Goal: Transaction & Acquisition: Book appointment/travel/reservation

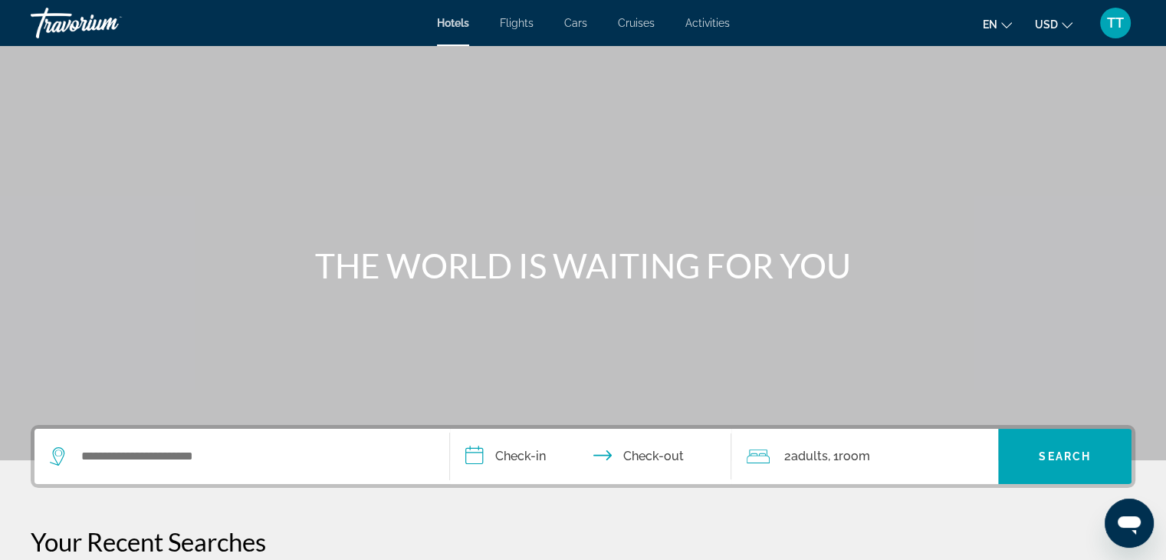
click at [202, 477] on div "Search widget" at bounding box center [242, 455] width 384 height 55
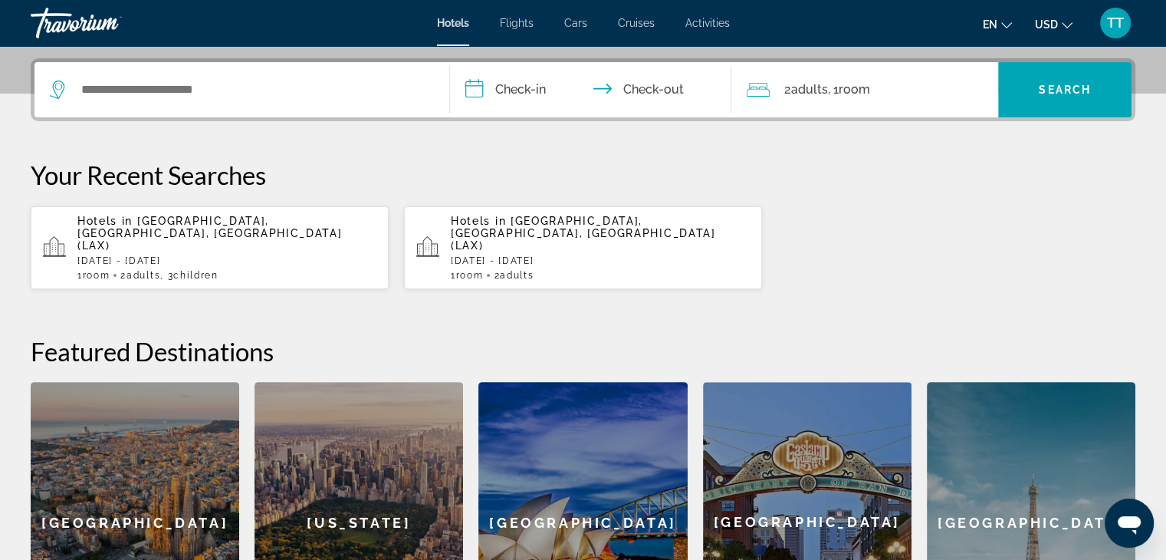
scroll to position [374, 0]
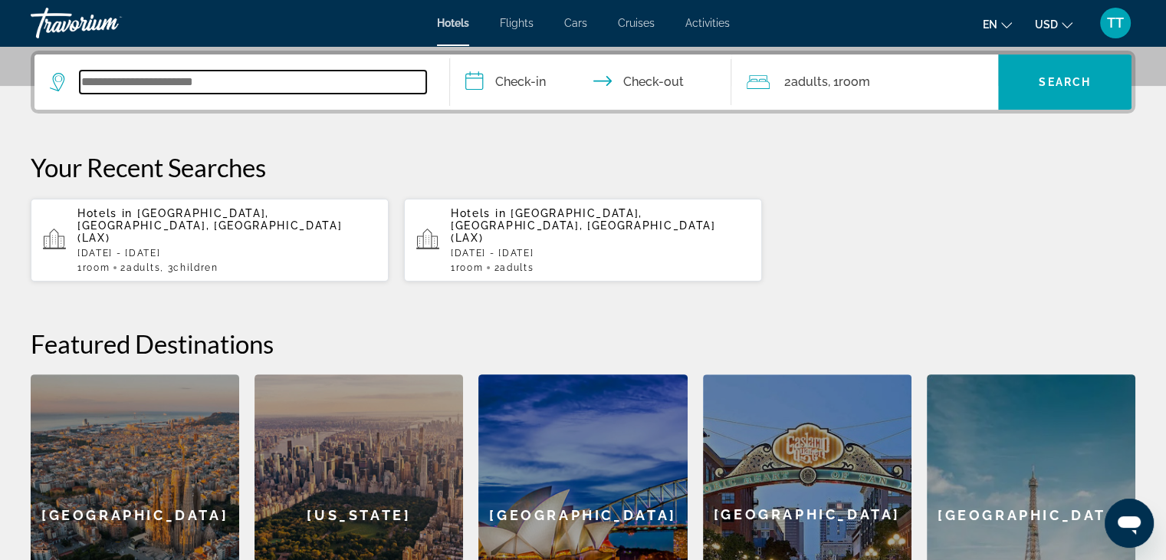
click at [215, 84] on input "Search widget" at bounding box center [253, 82] width 346 height 23
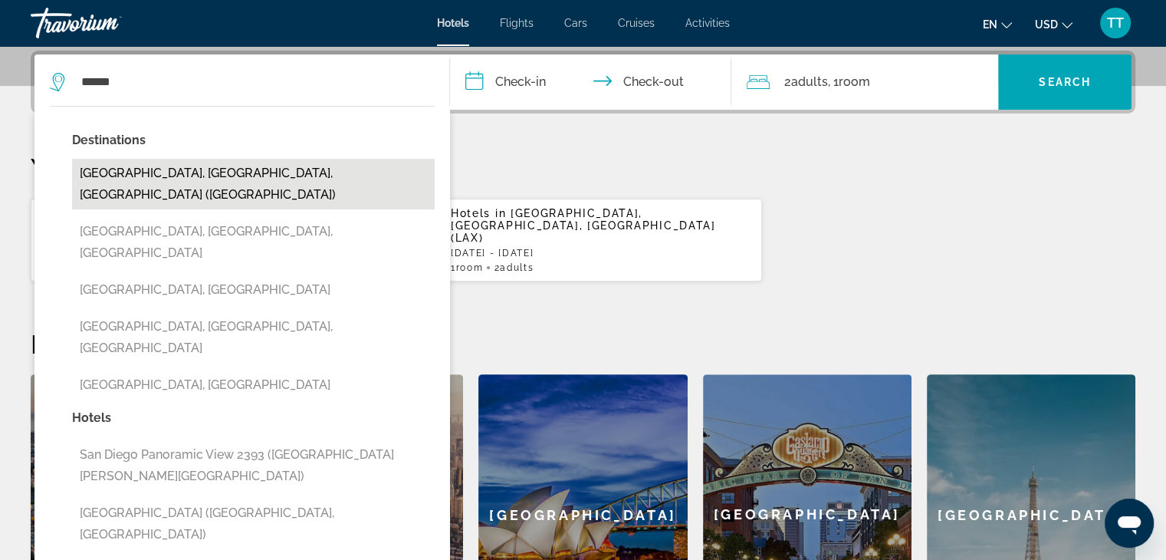
click at [186, 172] on button "[GEOGRAPHIC_DATA], [GEOGRAPHIC_DATA], [GEOGRAPHIC_DATA] ([GEOGRAPHIC_DATA])" at bounding box center [253, 184] width 363 height 51
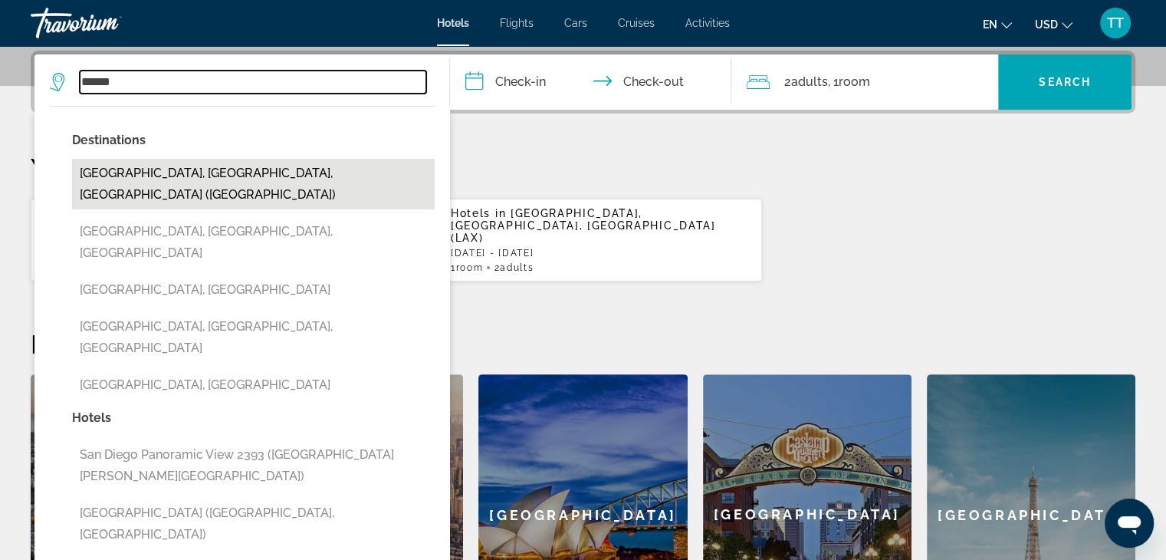
type input "**********"
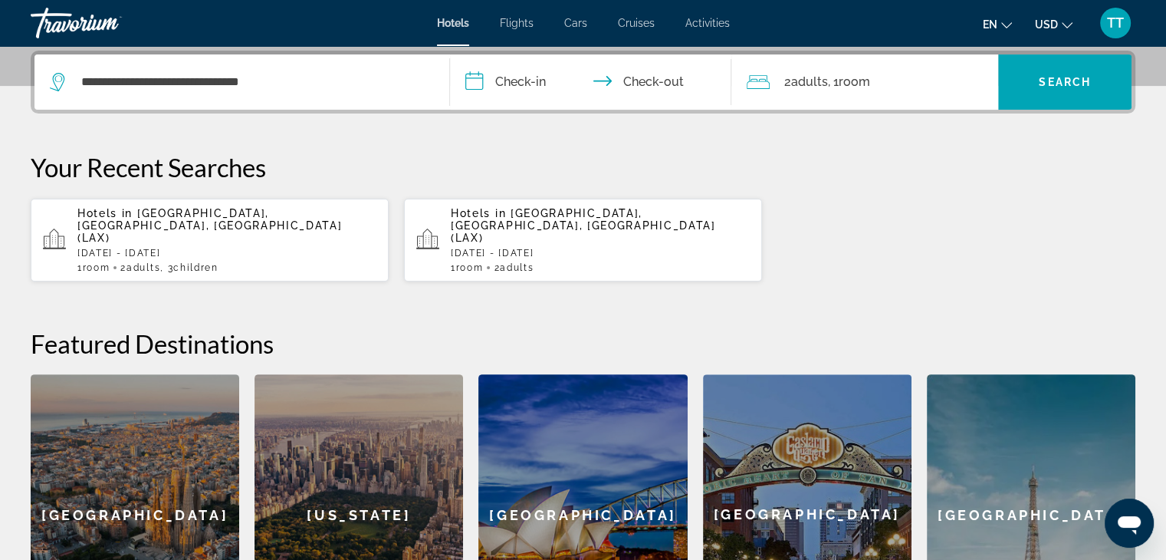
click at [511, 80] on input "**********" at bounding box center [594, 84] width 288 height 60
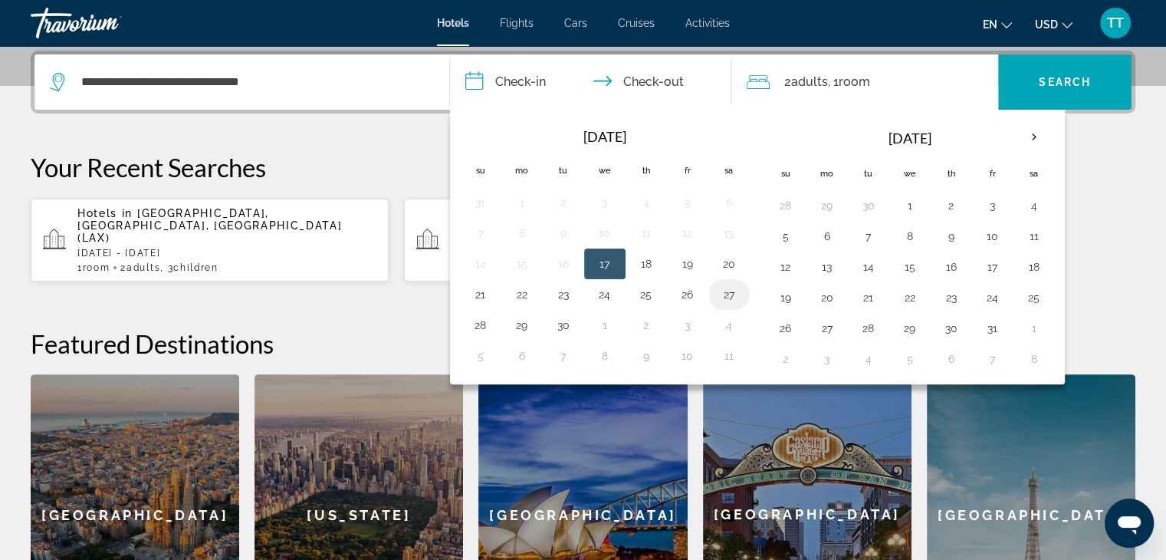
click at [722, 291] on button "27" at bounding box center [729, 294] width 25 height 21
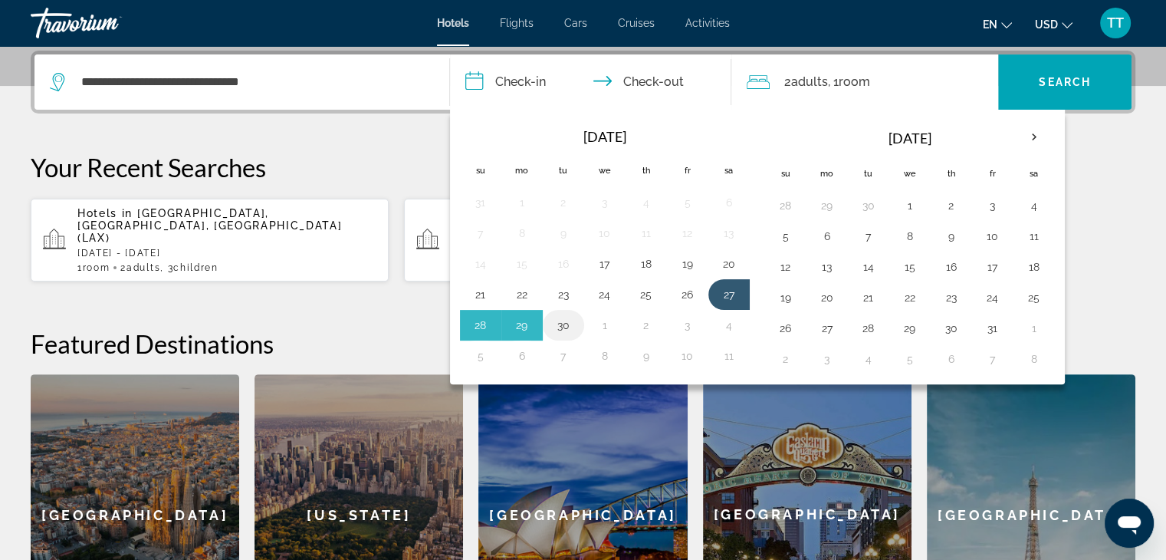
click at [566, 324] on button "30" at bounding box center [563, 324] width 25 height 21
type input "**********"
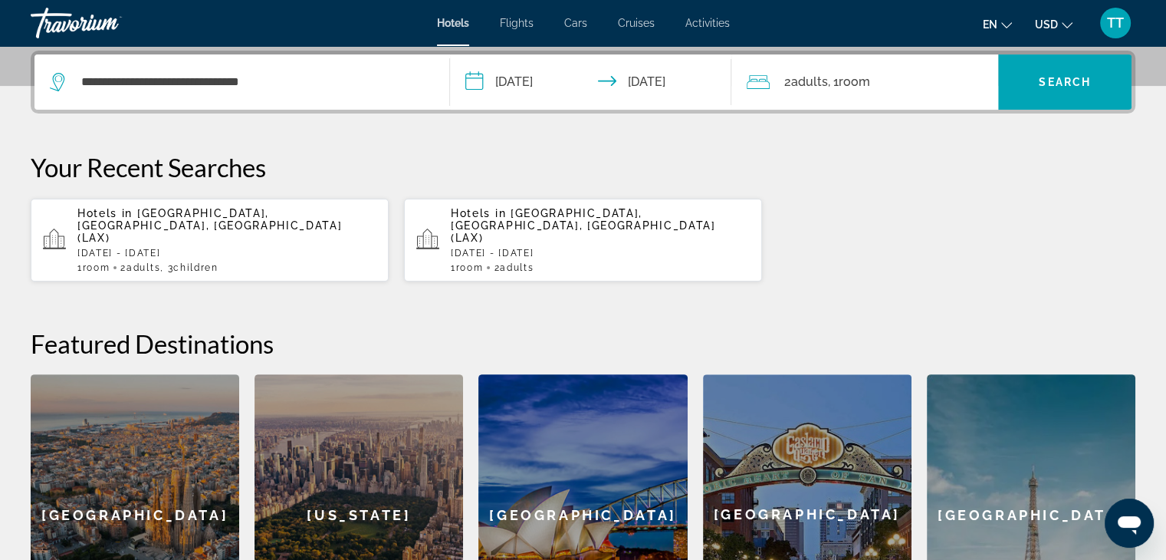
click at [884, 76] on div "2 Adult Adults , 1 Room rooms" at bounding box center [872, 81] width 251 height 21
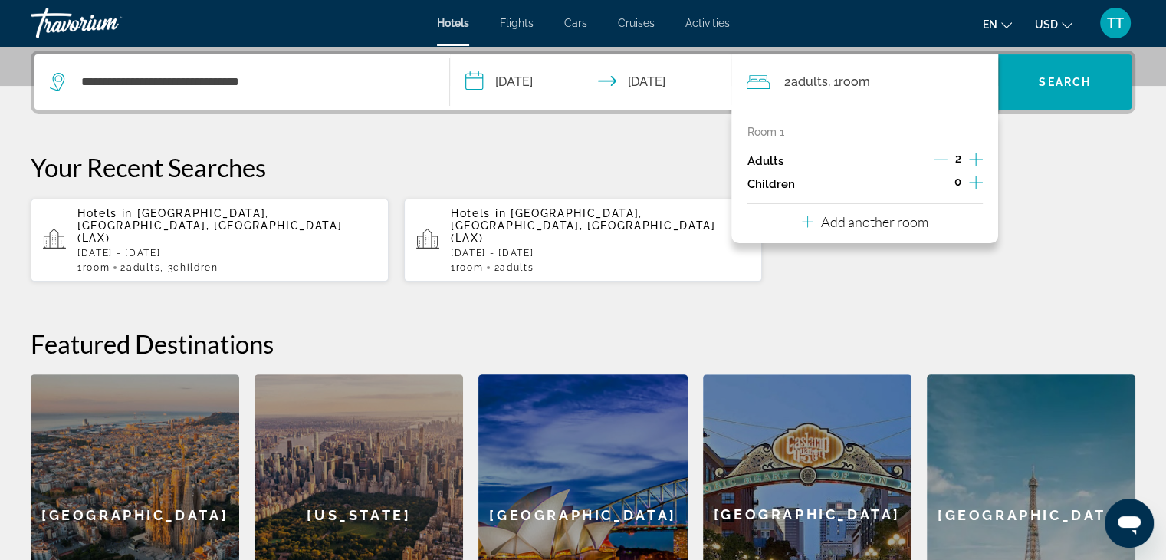
click at [973, 179] on icon "Increment children" at bounding box center [976, 182] width 14 height 18
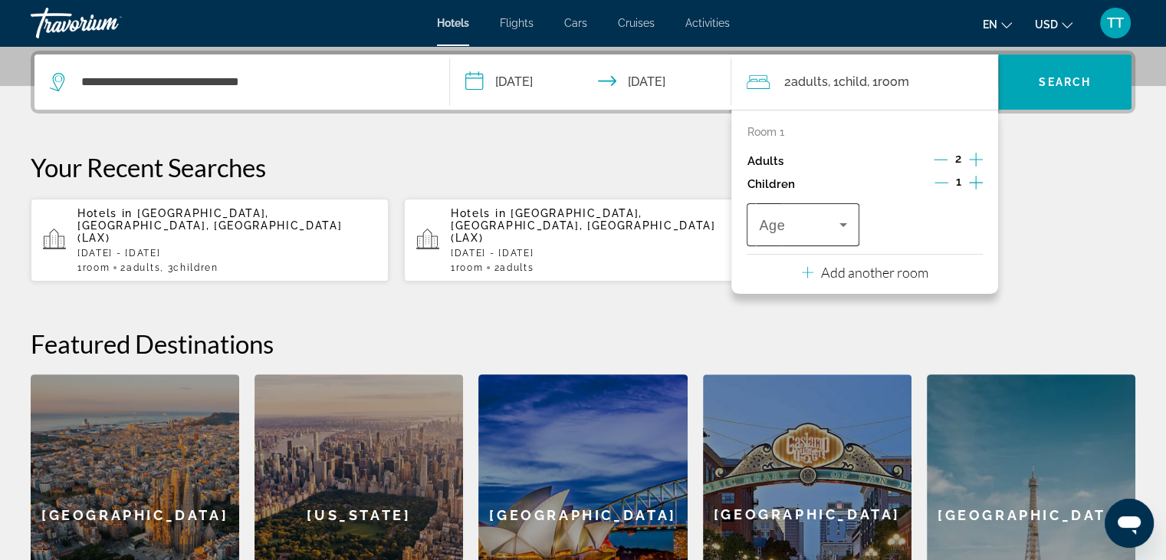
click at [847, 224] on icon "Travelers: 2 adults, 1 child" at bounding box center [843, 224] width 18 height 18
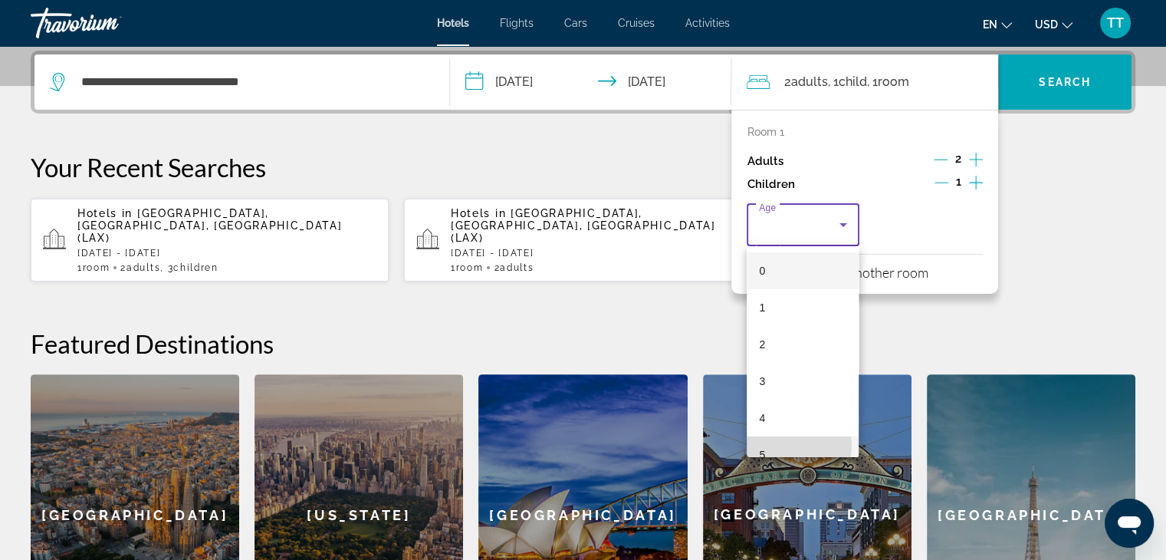
click at [760, 445] on span "5" at bounding box center [762, 454] width 6 height 18
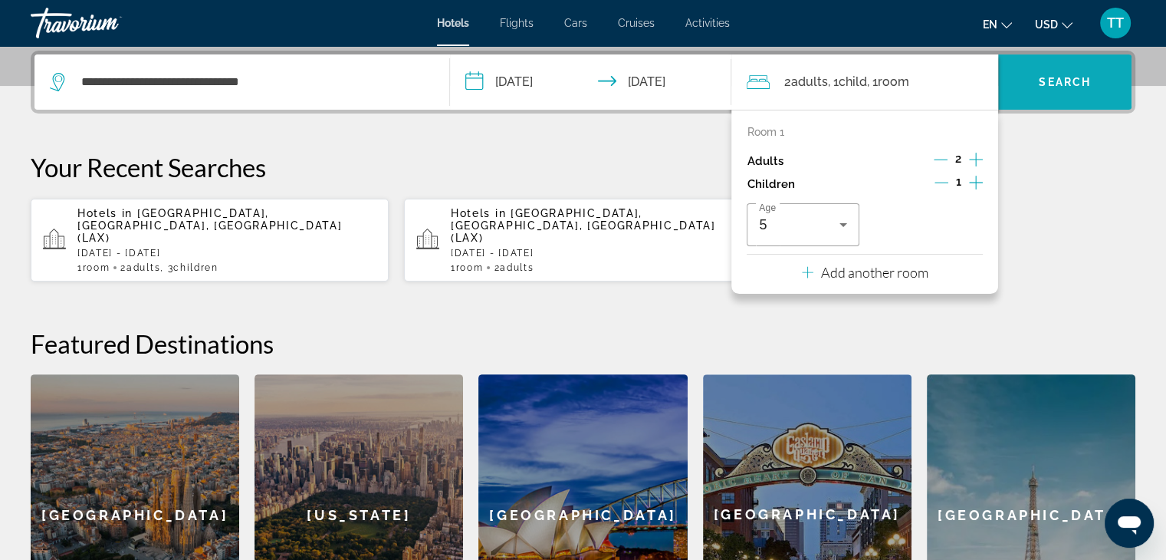
click at [1058, 86] on span "Search" at bounding box center [1065, 82] width 52 height 12
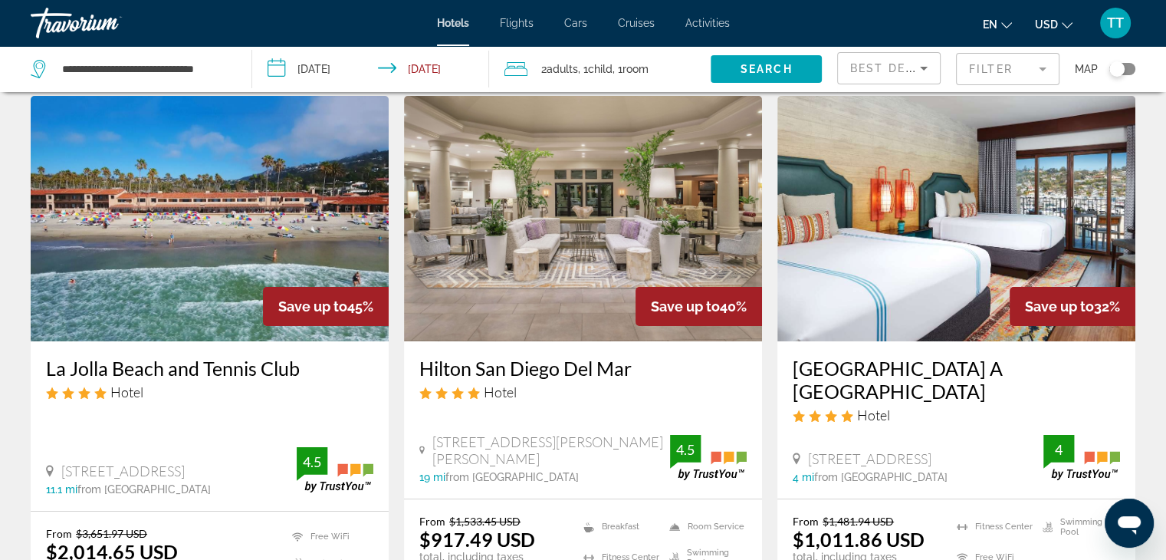
scroll to position [77, 0]
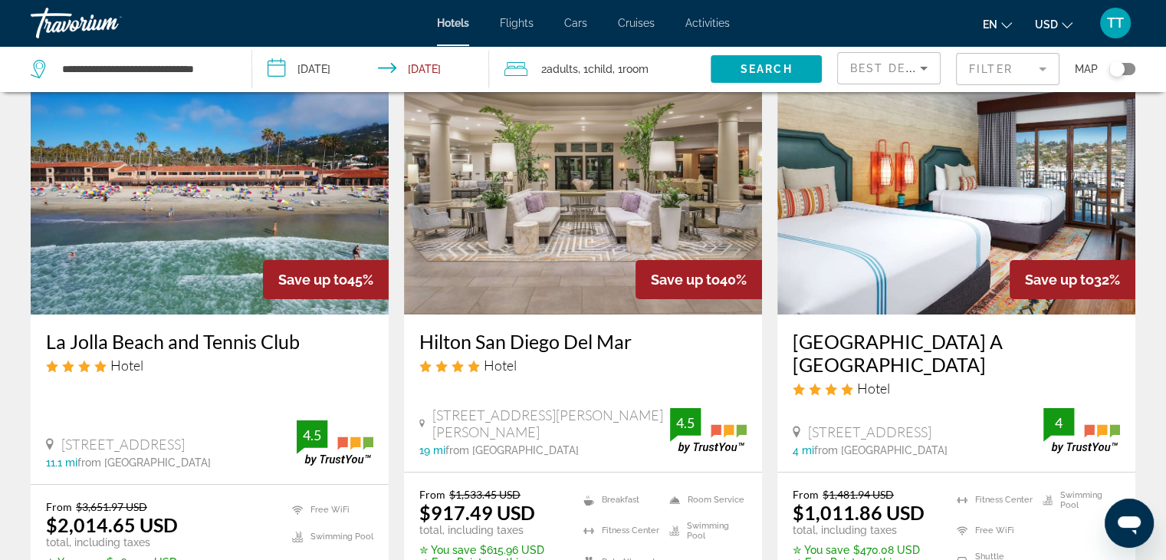
click at [1067, 27] on icon "Change currency" at bounding box center [1067, 25] width 11 height 6
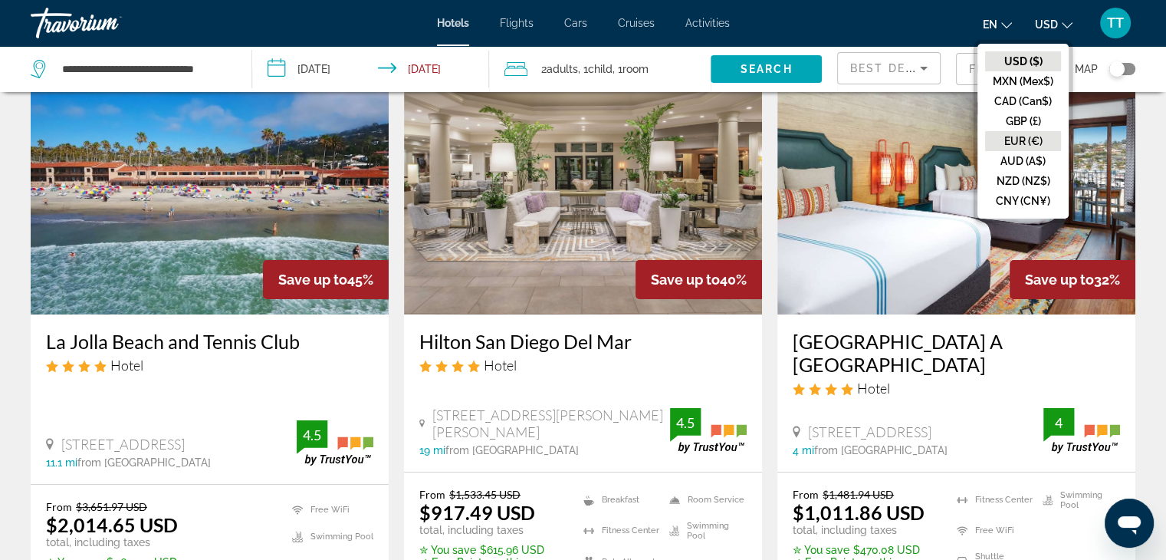
click at [1025, 134] on button "EUR (€)" at bounding box center [1023, 141] width 76 height 20
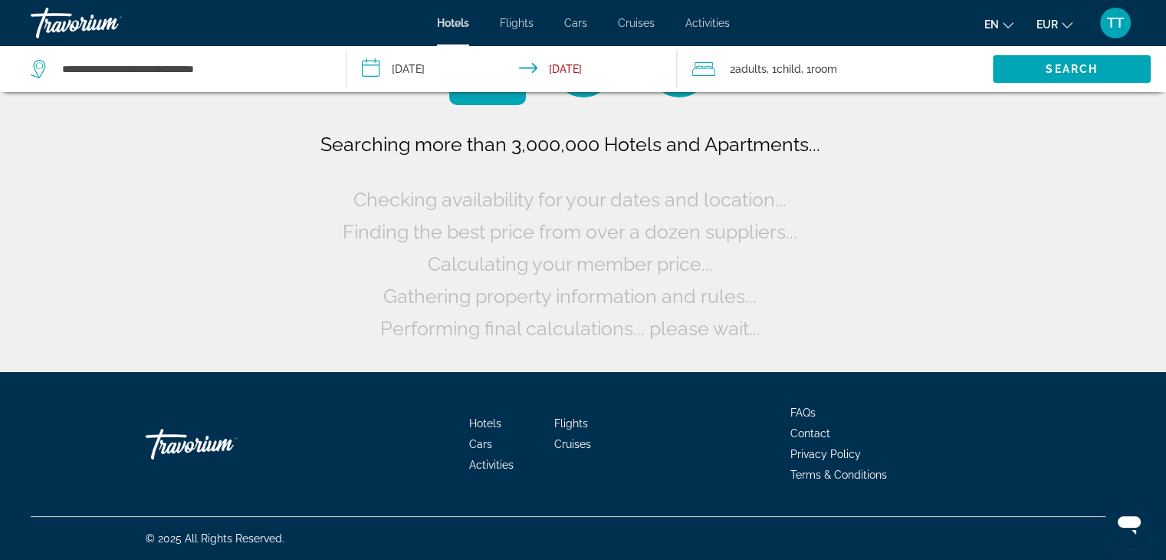
scroll to position [0, 0]
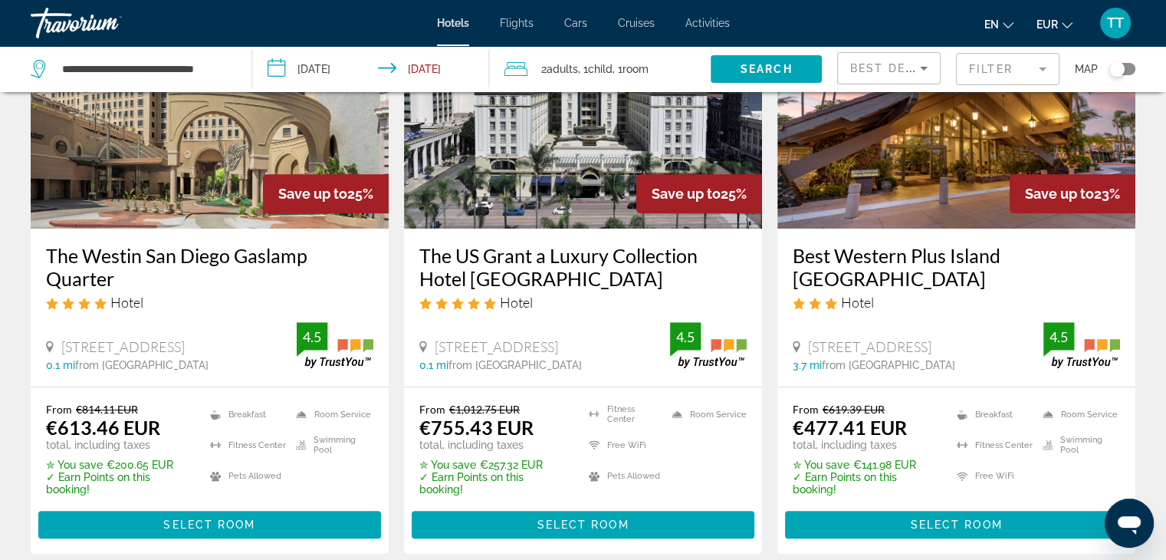
scroll to position [766, 0]
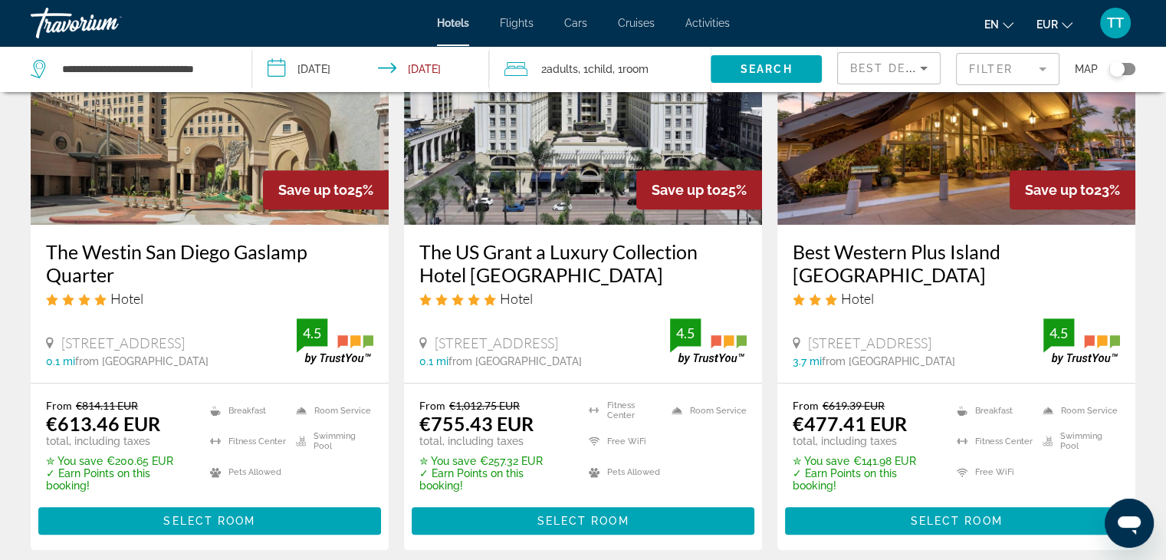
click at [875, 182] on img "Main content" at bounding box center [956, 101] width 358 height 245
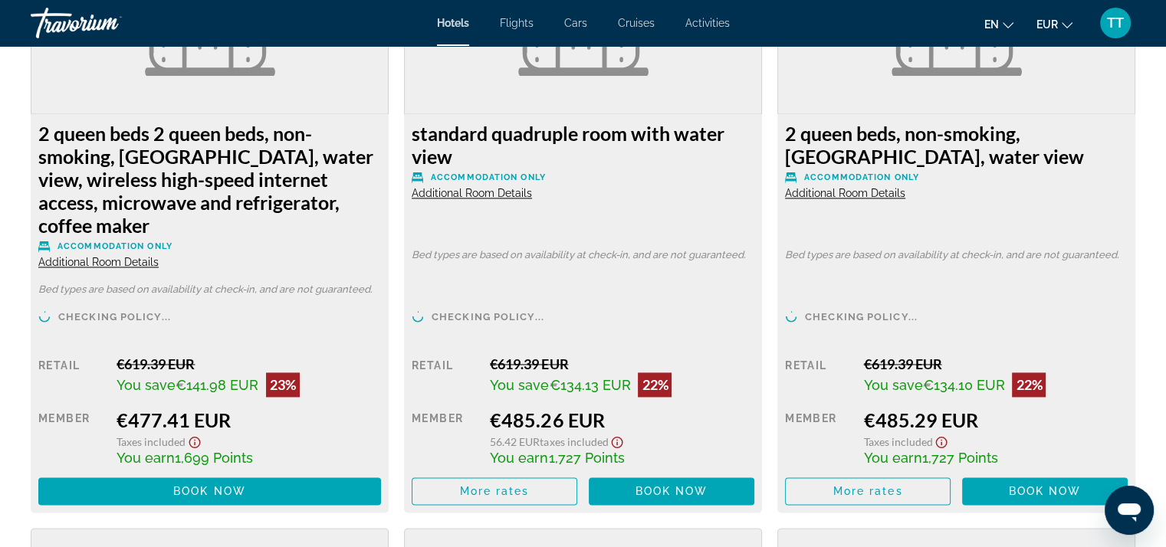
scroll to position [2209, 0]
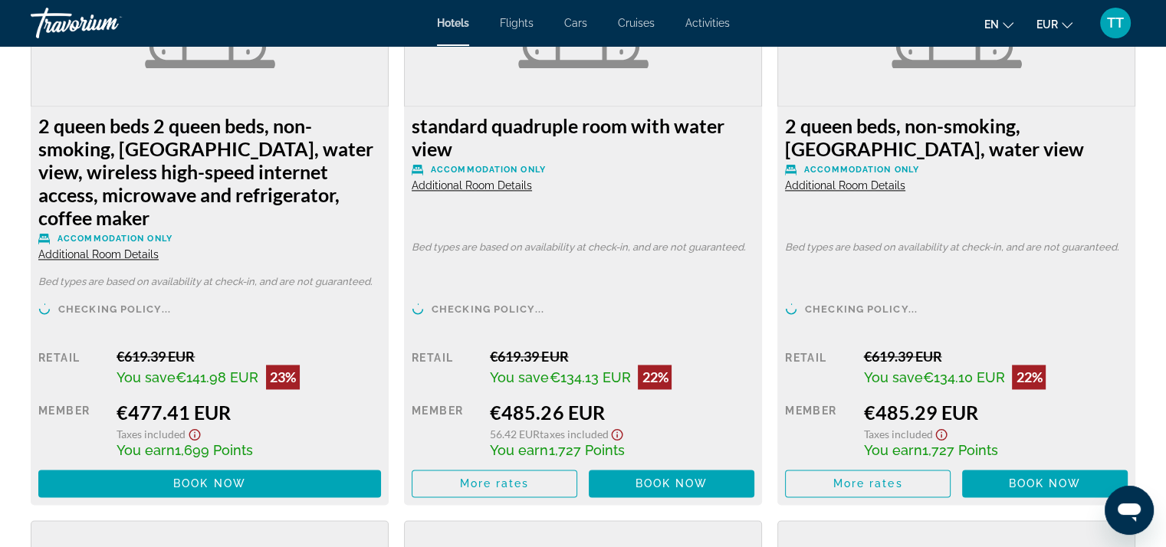
click at [77, 253] on span "Additional Room Details" at bounding box center [98, 254] width 120 height 12
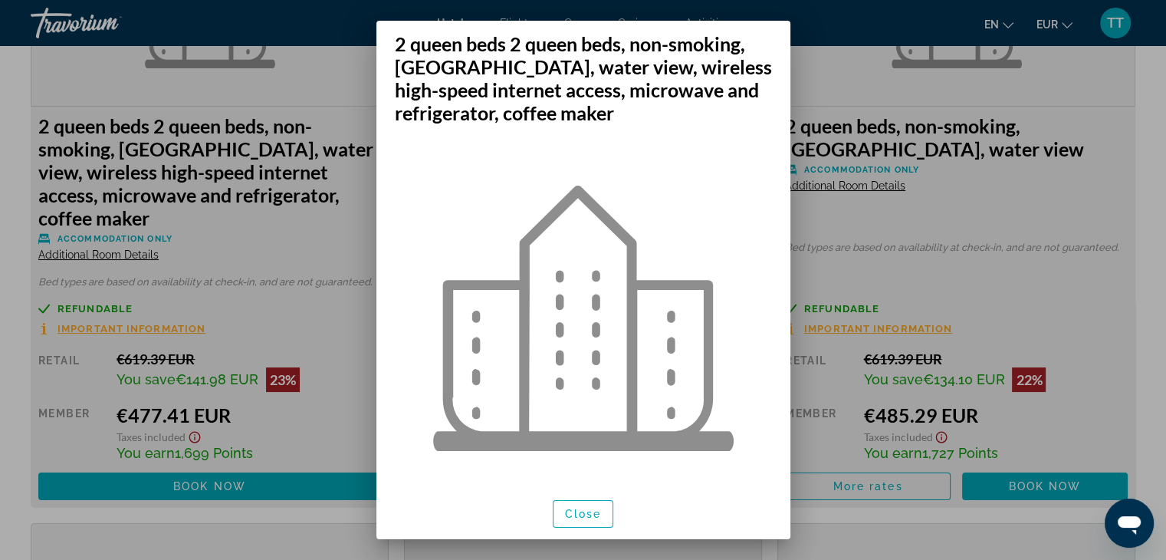
scroll to position [32, 0]
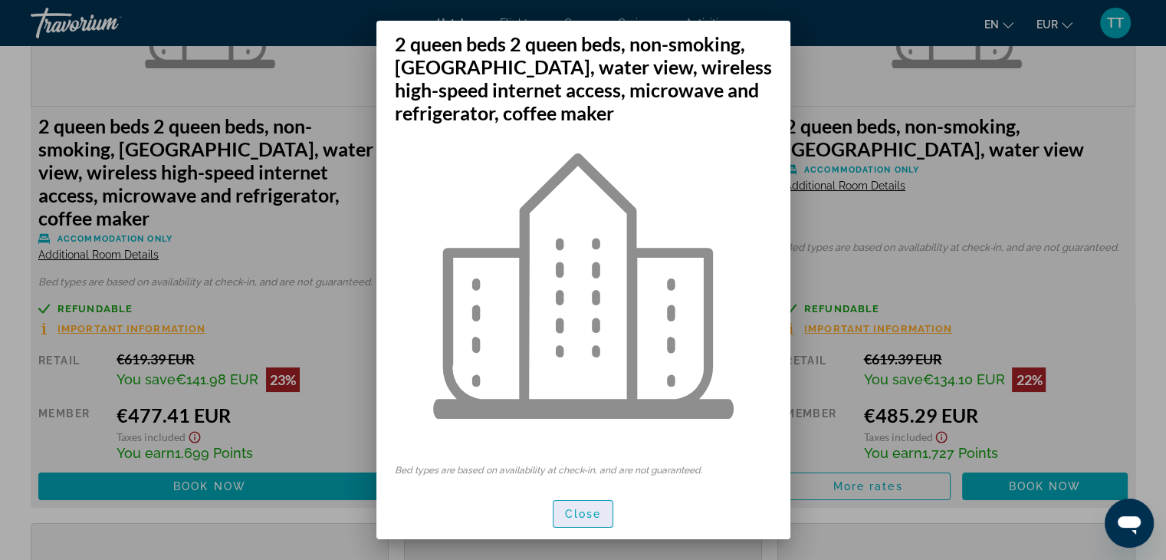
click at [580, 506] on span "button" at bounding box center [583, 513] width 60 height 37
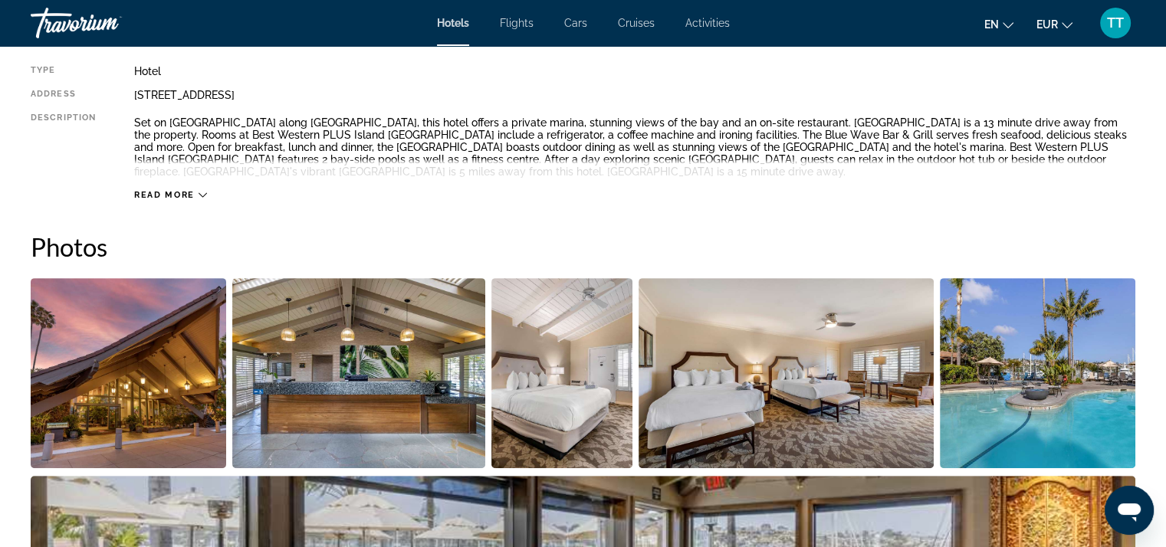
scroll to position [446, 0]
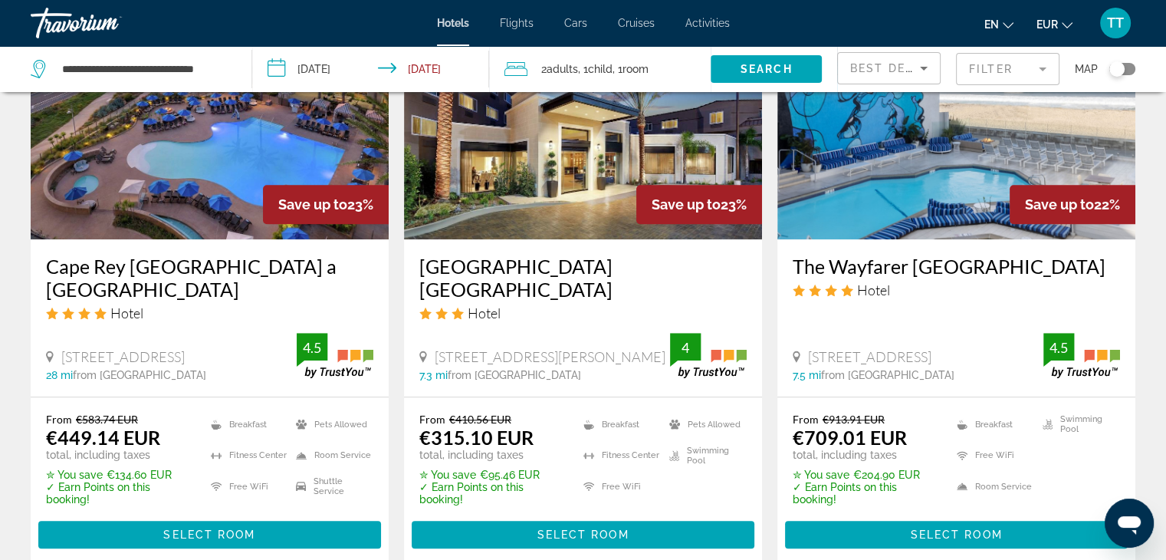
scroll to position [1380, 0]
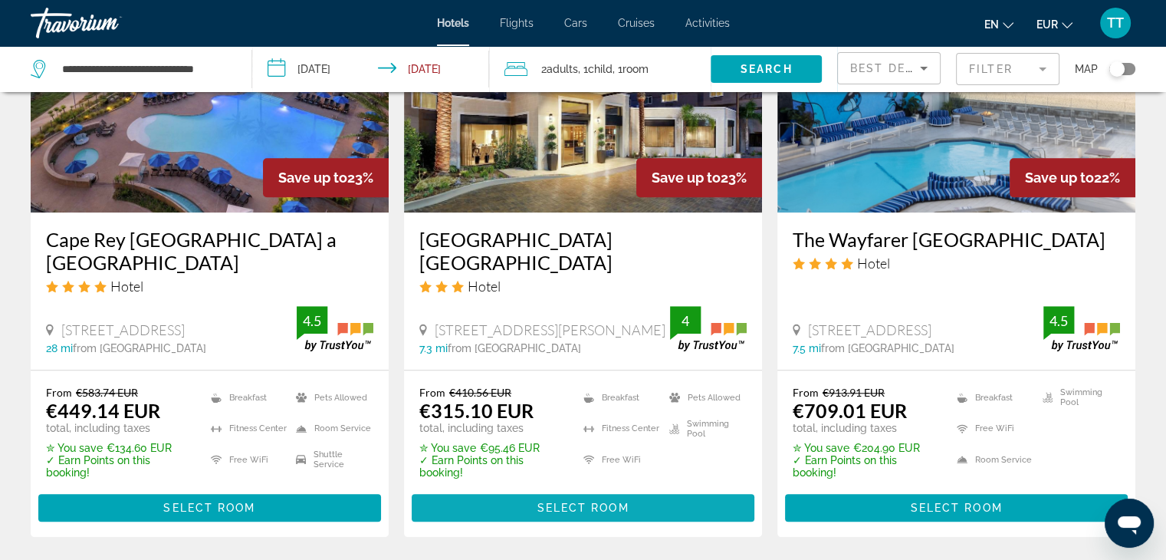
click at [629, 501] on span "Select Room" at bounding box center [583, 507] width 92 height 12
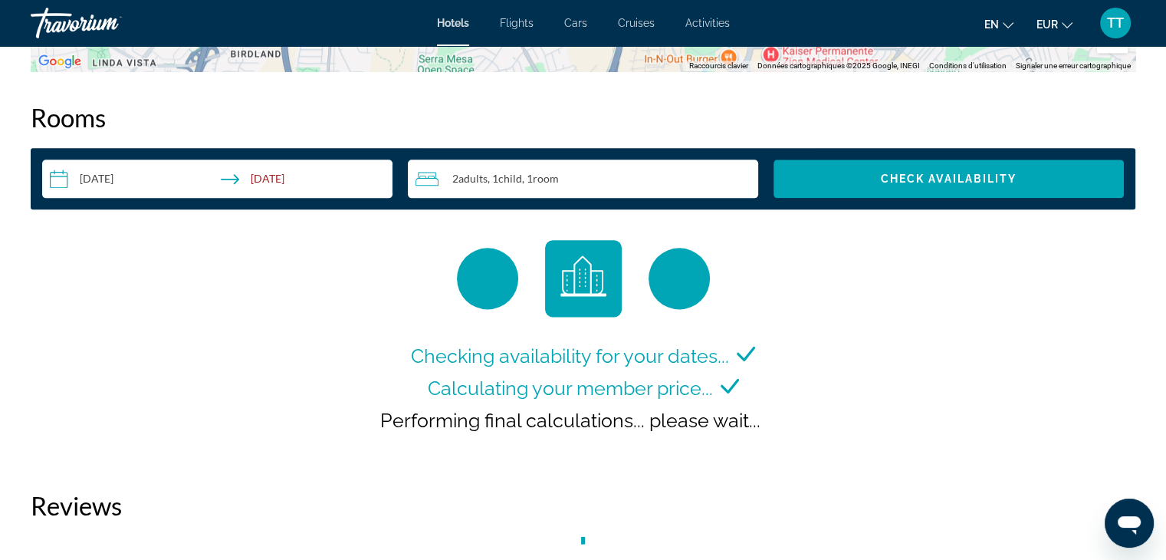
scroll to position [2069, 0]
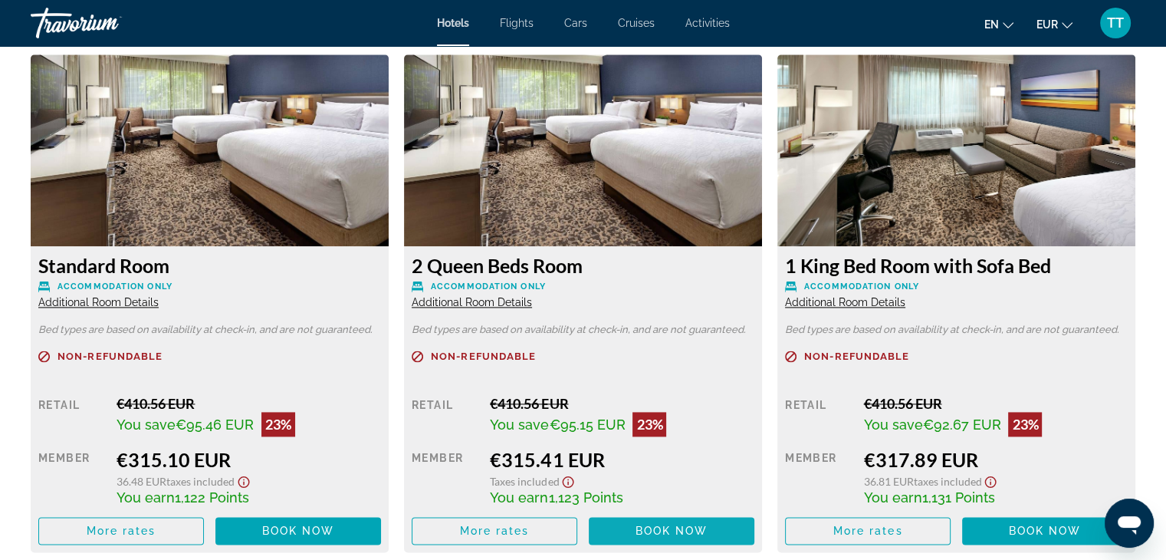
click at [647, 530] on span "Book now" at bounding box center [671, 530] width 73 height 12
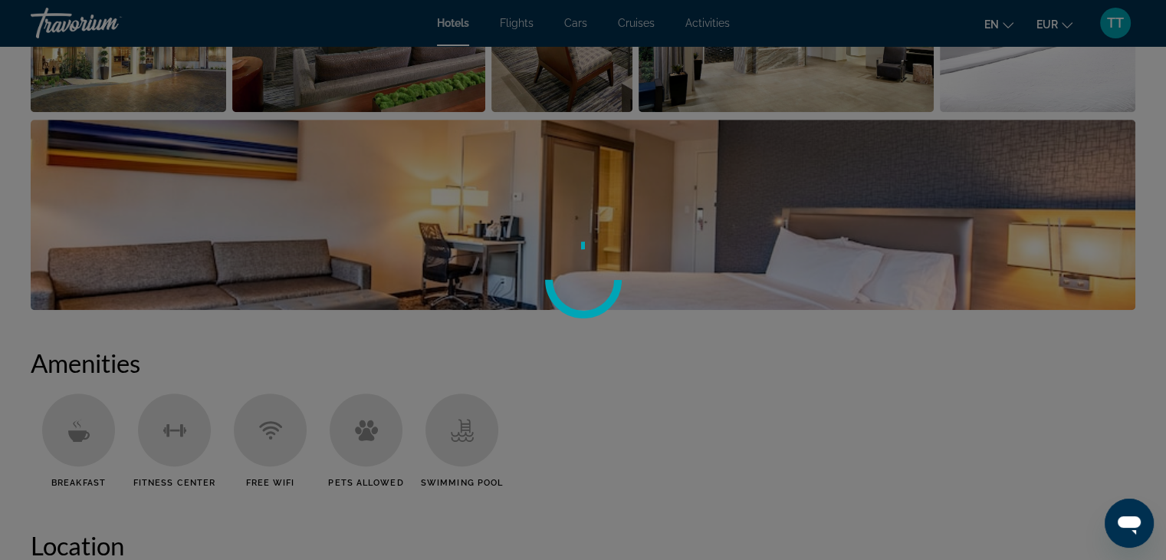
scroll to position [668, 0]
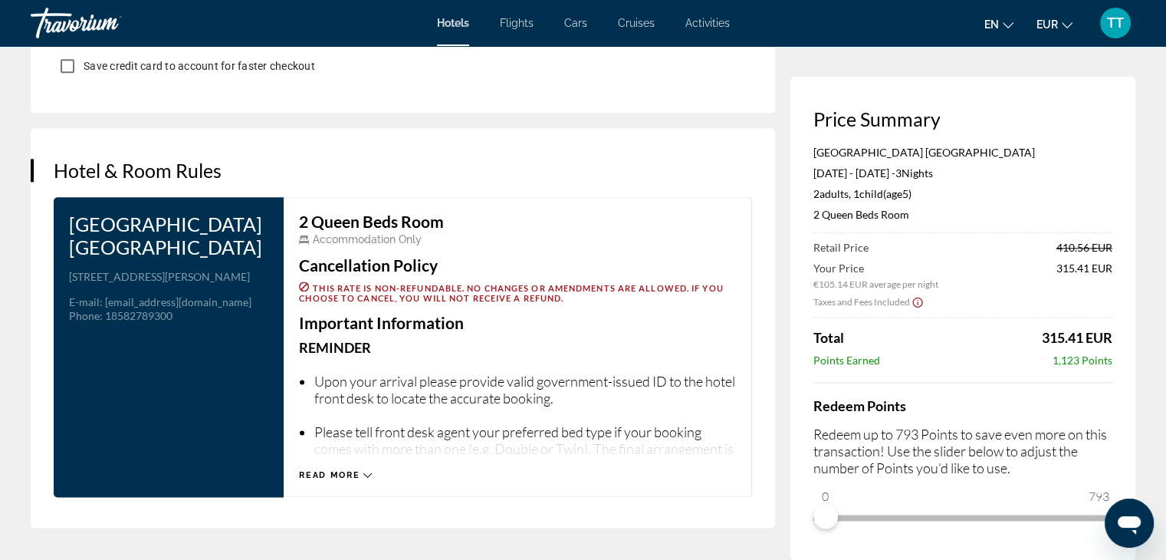
scroll to position [1916, 0]
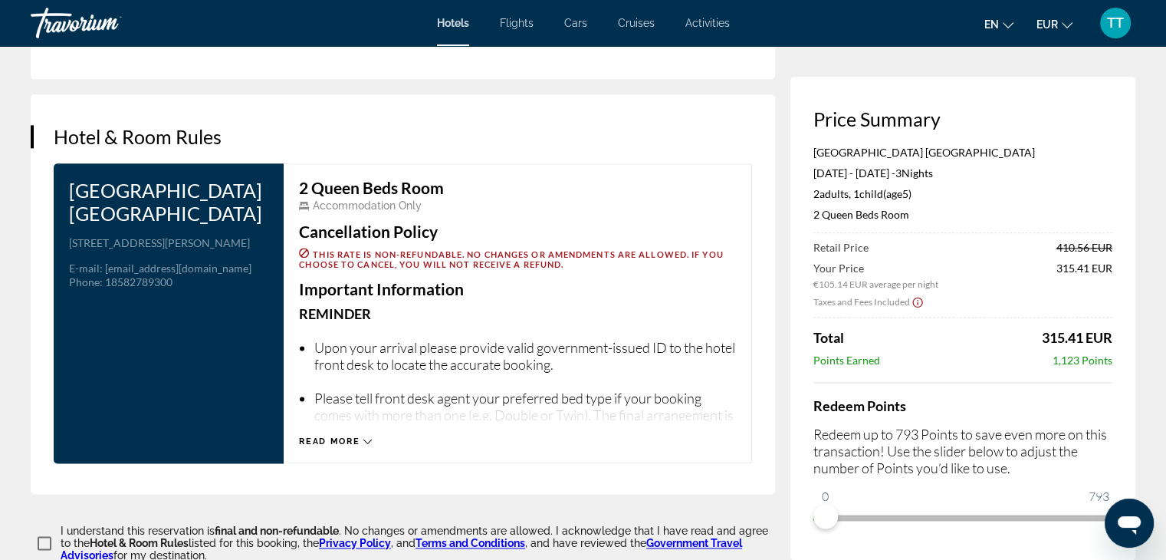
click at [350, 436] on span "Read more" at bounding box center [329, 441] width 61 height 10
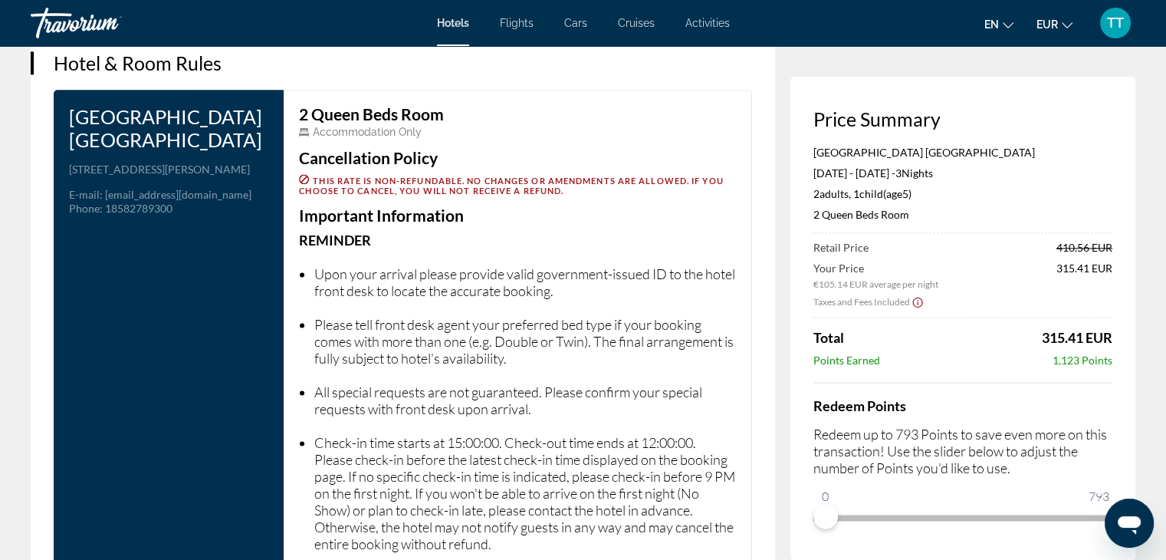
scroll to position [1993, 0]
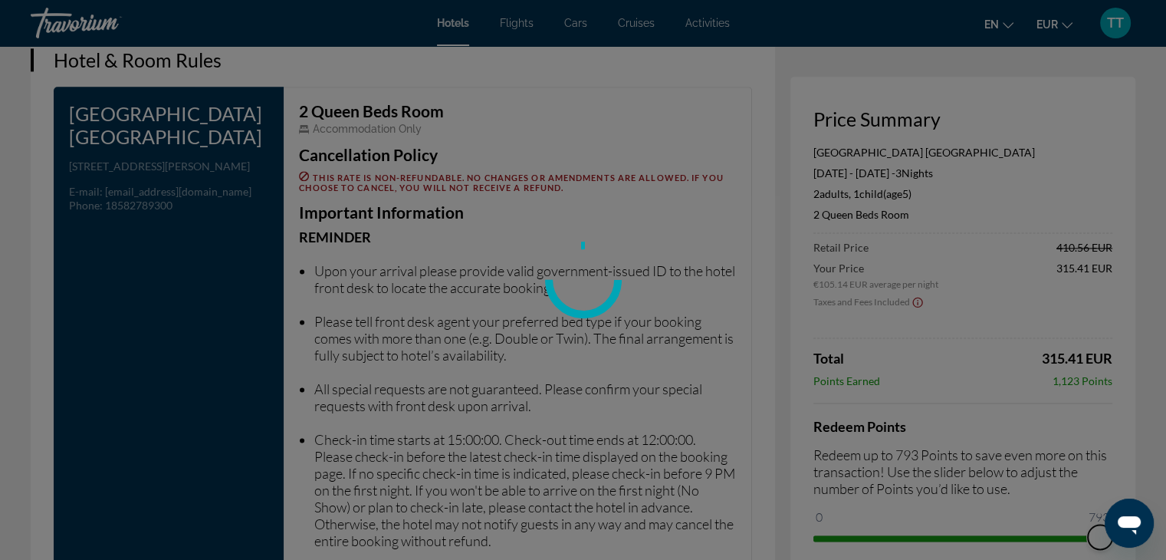
drag, startPoint x: 821, startPoint y: 517, endPoint x: 1177, endPoint y: 494, distance: 356.4
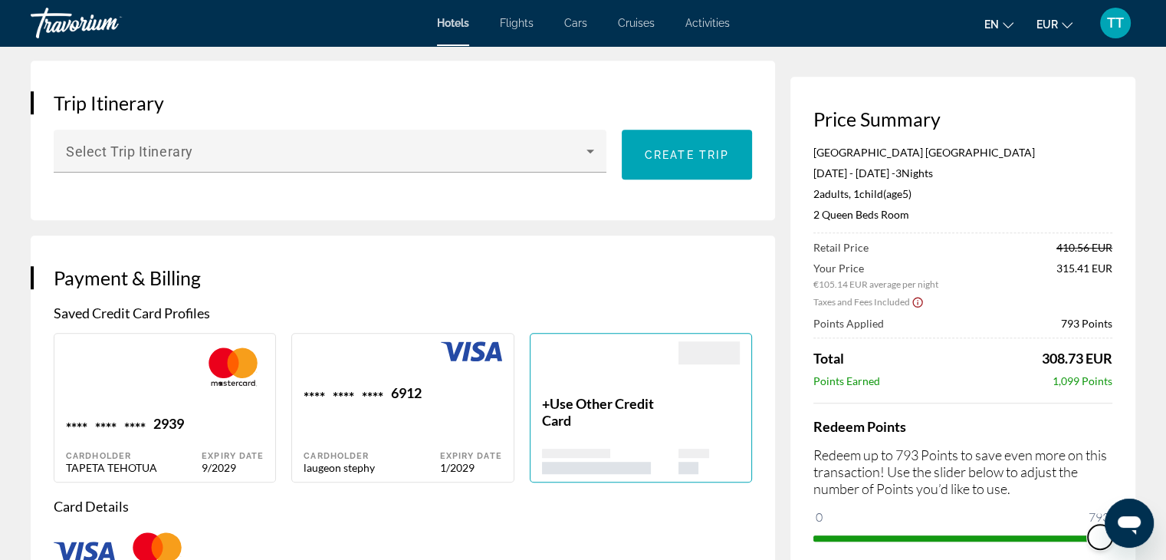
scroll to position [920, 0]
